Goal: Communication & Community: Participate in discussion

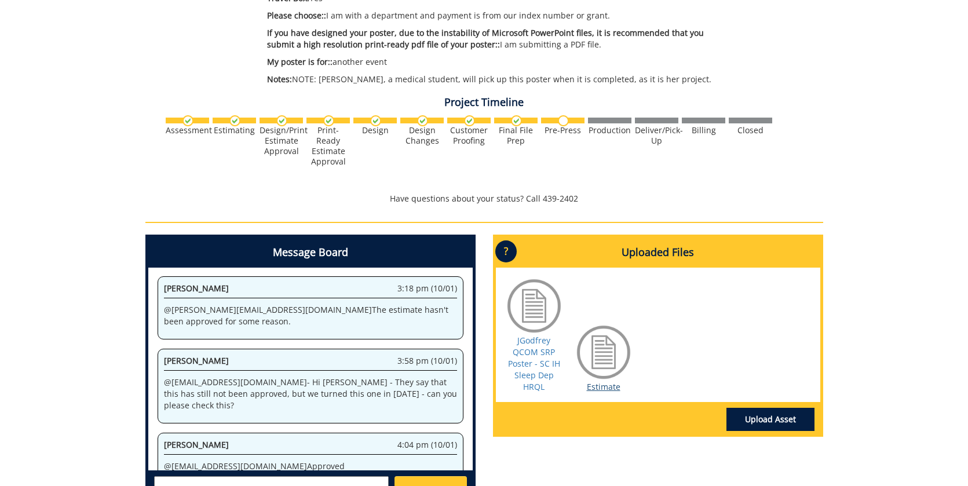
scroll to position [463, 0]
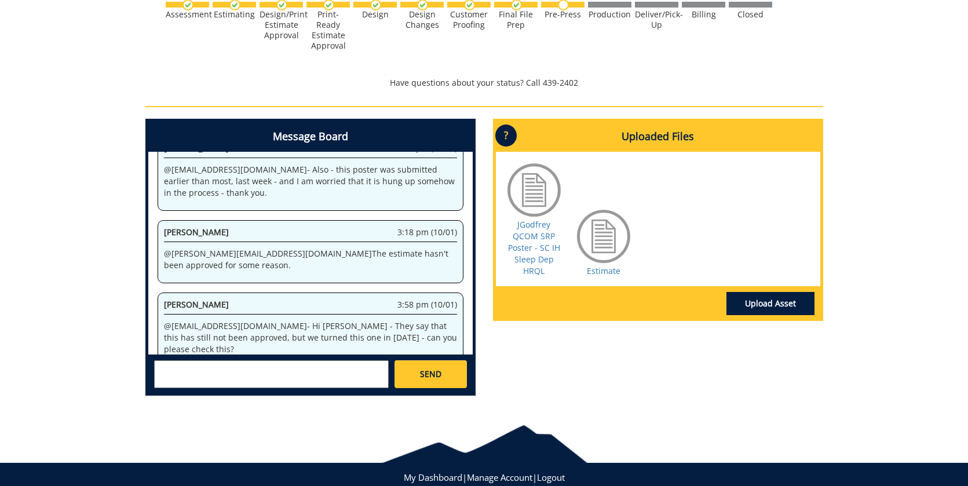
scroll to position [290, 0]
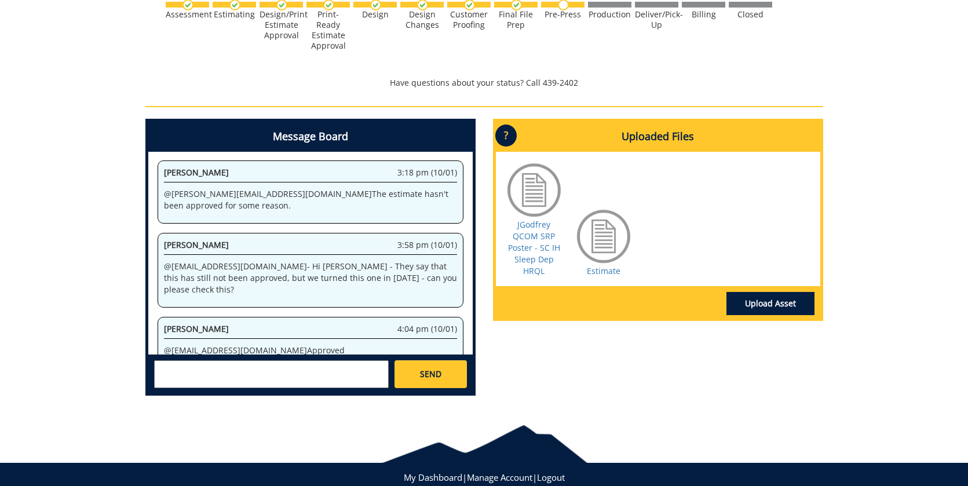
scroll to position [495, 0]
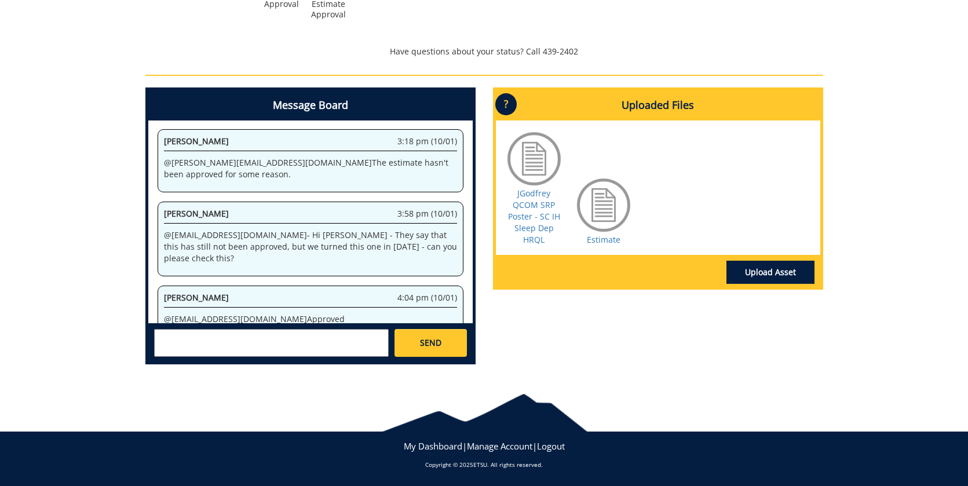
click at [212, 337] on textarea at bounding box center [271, 343] width 235 height 28
